Goal: Information Seeking & Learning: Learn about a topic

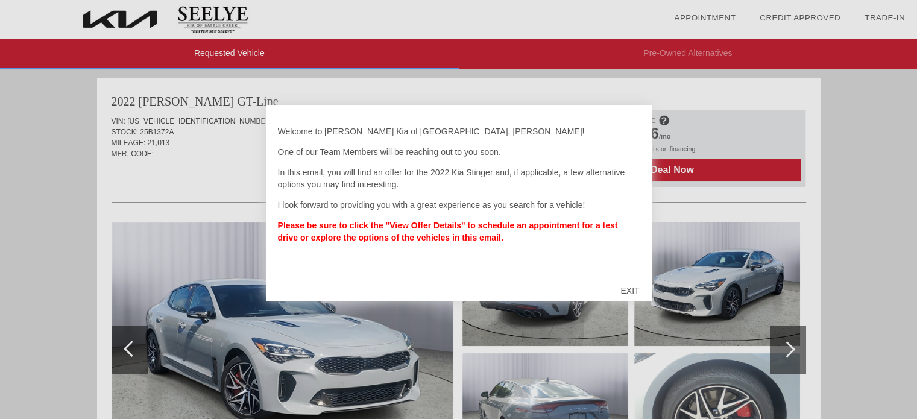
click at [623, 290] on div "EXIT" at bounding box center [629, 290] width 43 height 36
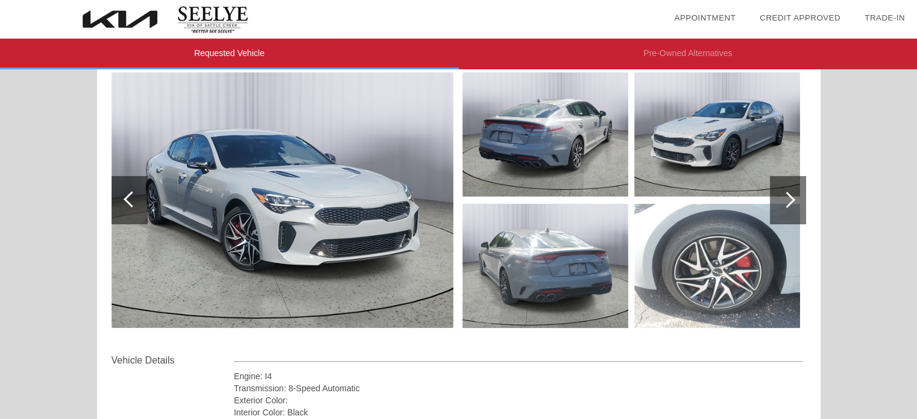
scroll to position [183, 0]
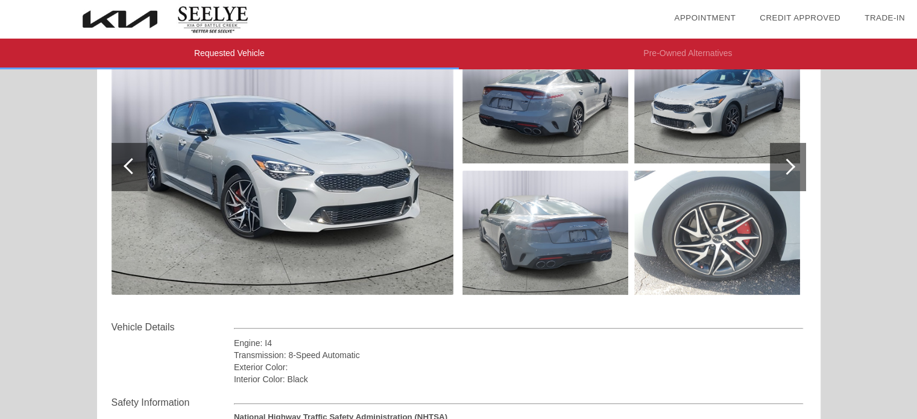
click at [780, 158] on div at bounding box center [788, 167] width 36 height 48
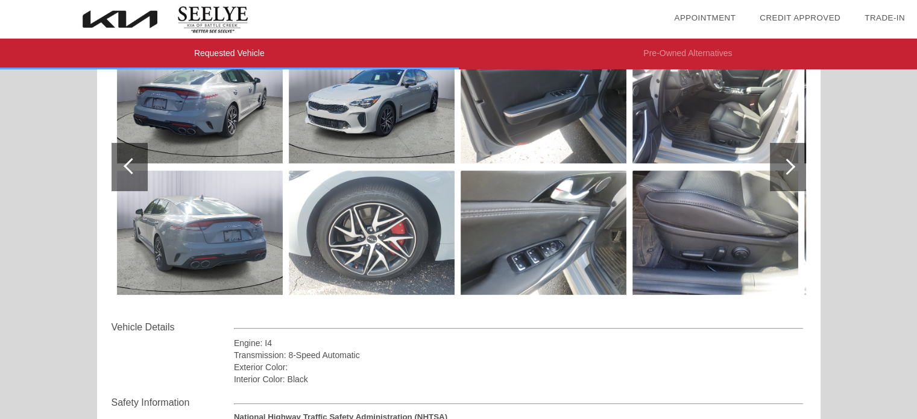
click at [780, 158] on div at bounding box center [788, 167] width 36 height 48
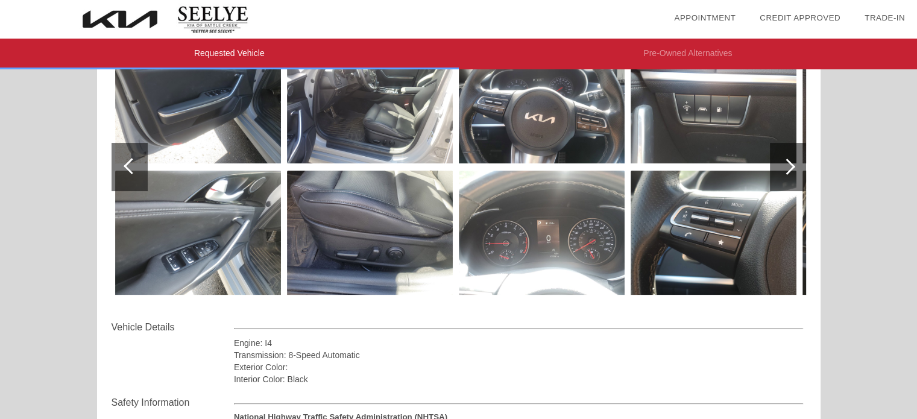
click at [780, 158] on div at bounding box center [788, 167] width 36 height 48
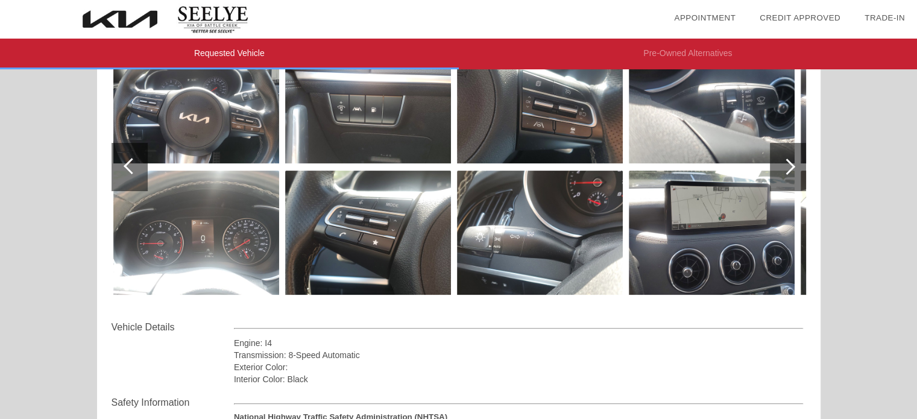
click at [780, 158] on div at bounding box center [788, 167] width 36 height 48
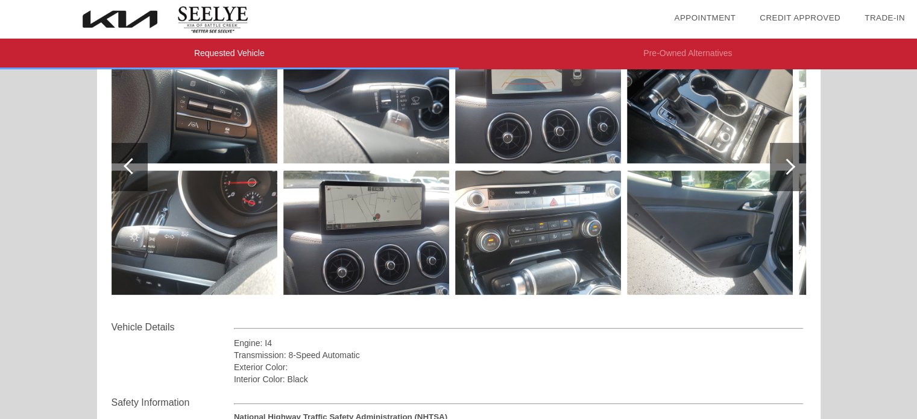
click at [780, 158] on div at bounding box center [788, 167] width 36 height 48
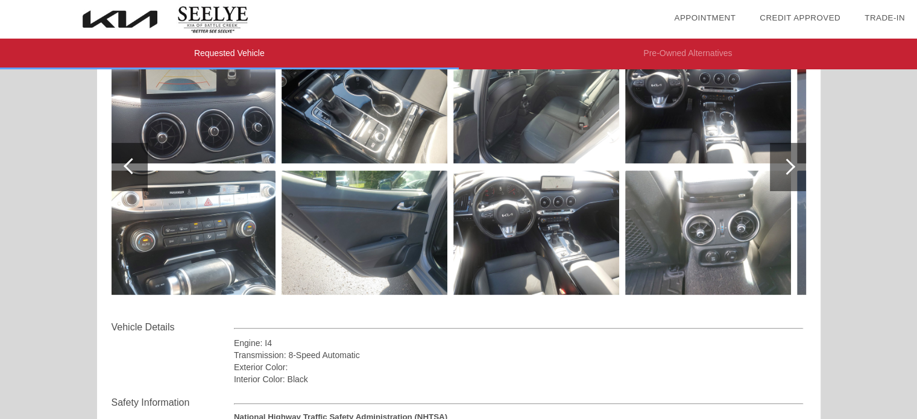
click at [780, 158] on div at bounding box center [788, 167] width 36 height 48
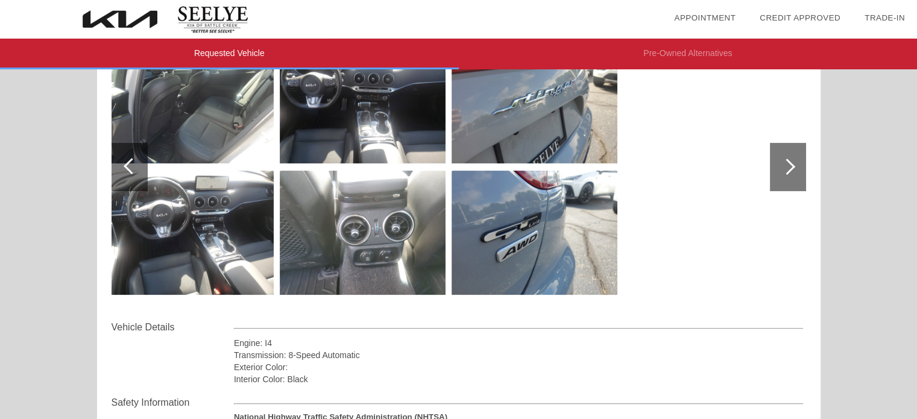
click at [780, 158] on div at bounding box center [788, 167] width 36 height 48
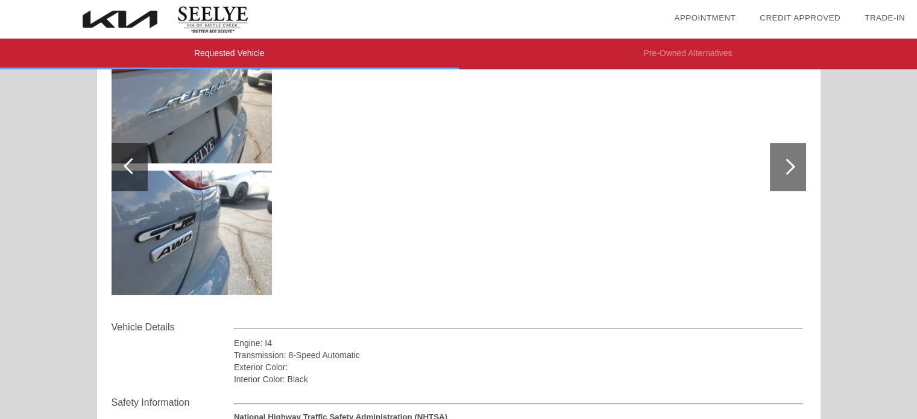
click at [780, 158] on div at bounding box center [788, 167] width 36 height 48
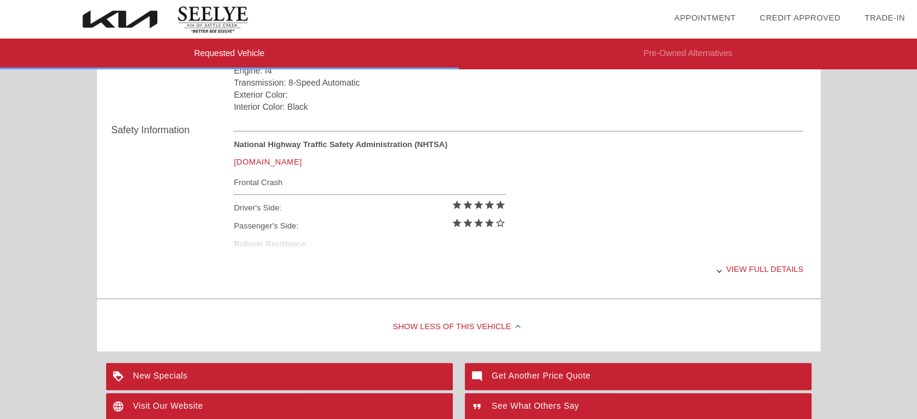
scroll to position [624, 0]
